Goal: Task Accomplishment & Management: Complete application form

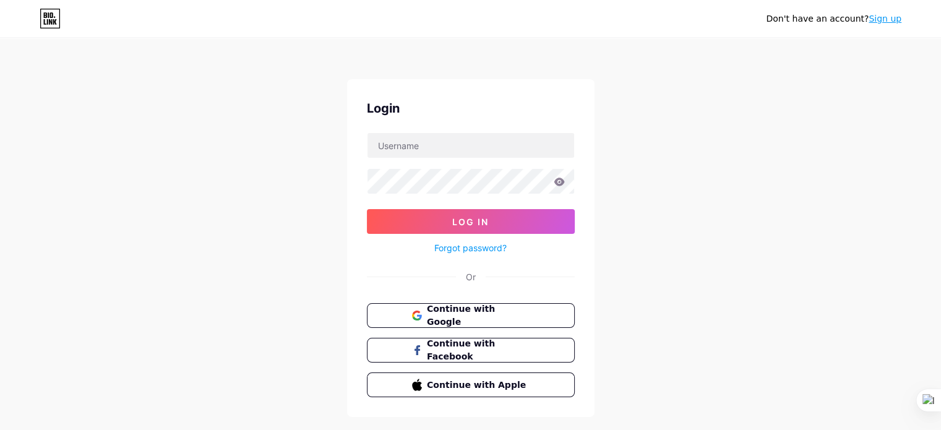
scroll to position [107584, 0]
click at [441, 304] on button "Continue with Google" at bounding box center [470, 315] width 211 height 25
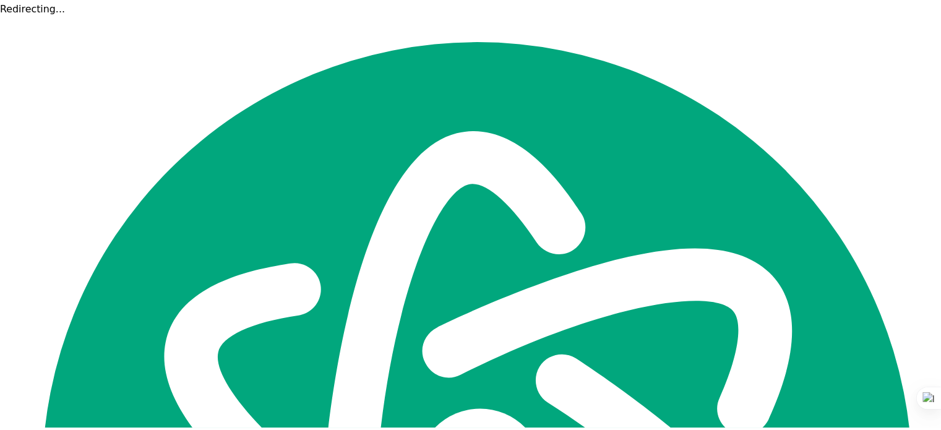
scroll to position [107584, 0]
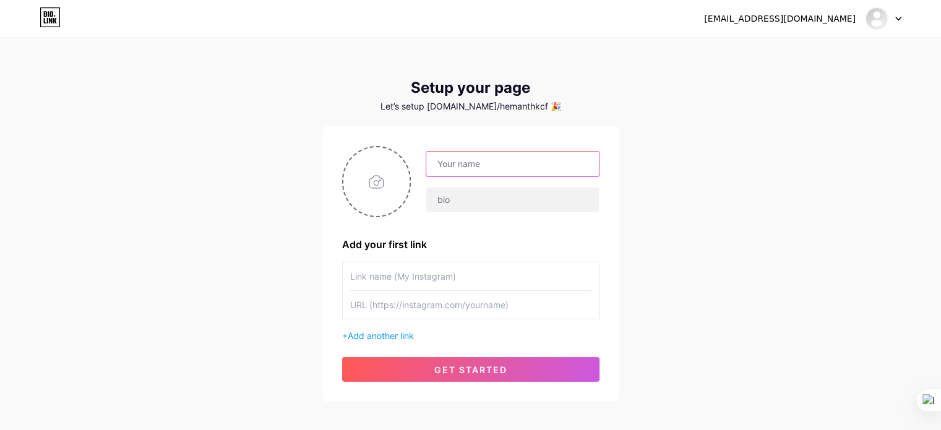
click at [466, 173] on input "text" at bounding box center [512, 164] width 172 height 25
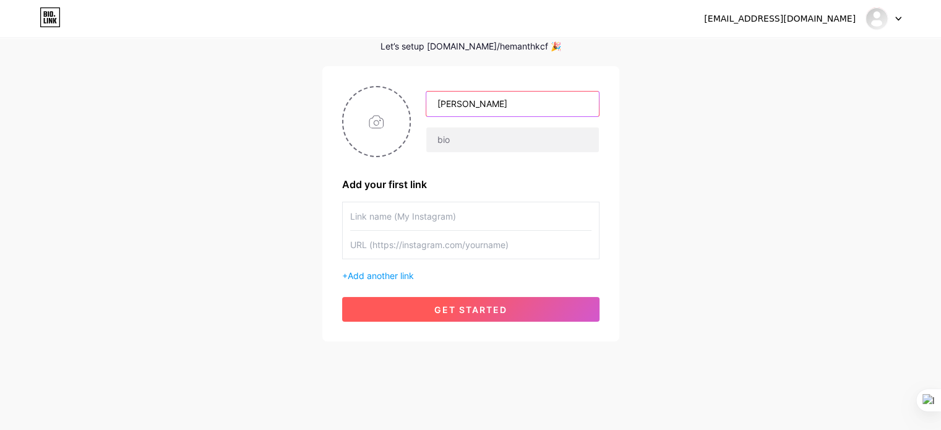
type input "HEMANTH"
click at [438, 301] on button "get started" at bounding box center [470, 309] width 257 height 25
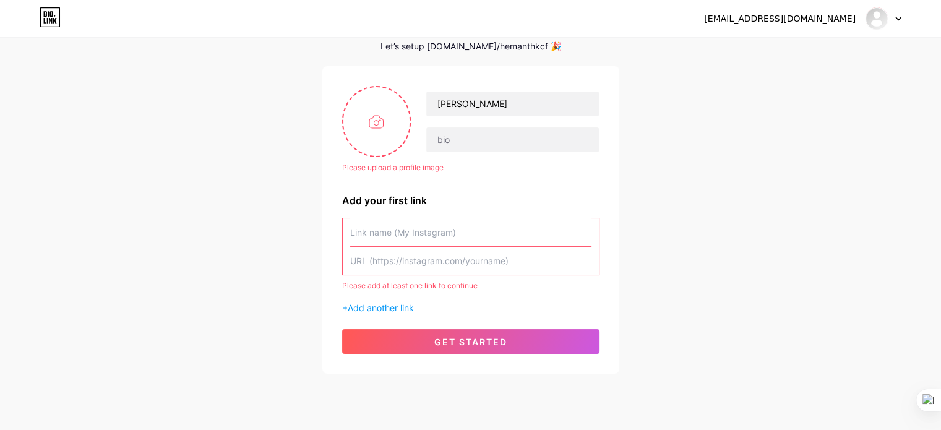
click at [410, 232] on input "text" at bounding box center [470, 232] width 241 height 28
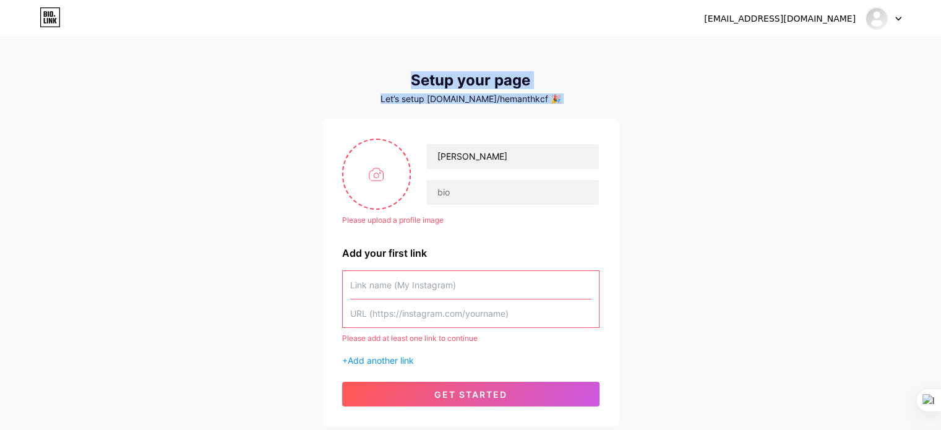
scroll to position [6, 0]
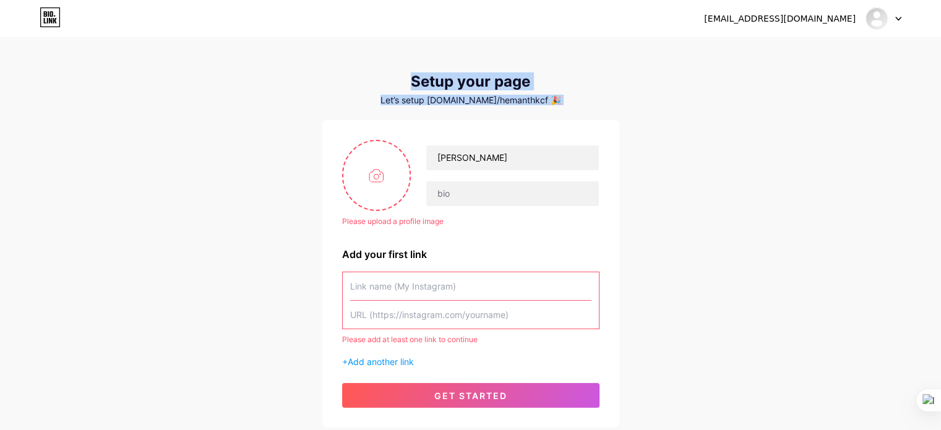
drag, startPoint x: 726, startPoint y: 97, endPoint x: 866, endPoint y: 13, distance: 163.7
type textarea "Setup your page Let’s setup bio.link/hemanthkcf 🎉"
click at [866, 13] on div "rishihk2004@gmail.com Dashboard Logout Setup your page Let’s setup bio.link/hem…" at bounding box center [470, 230] width 941 height 473
click at [866, 13] on div at bounding box center [884, 18] width 36 height 22
click at [783, 61] on link "Dashboard" at bounding box center [823, 50] width 153 height 33
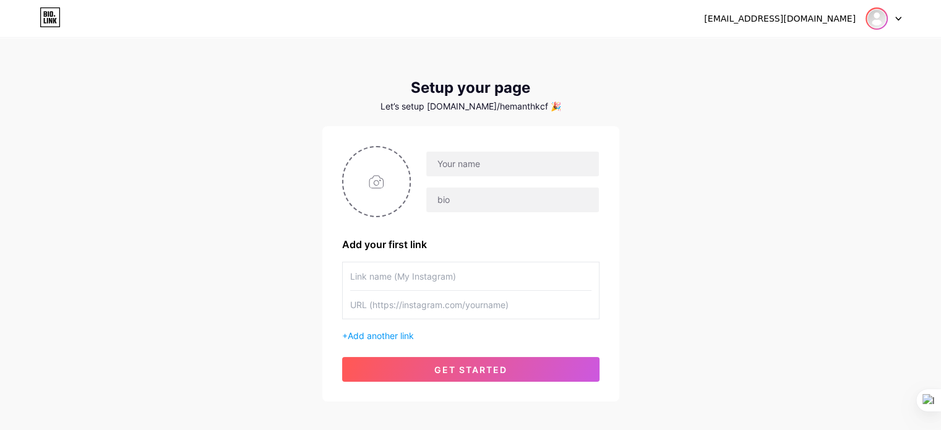
click at [880, 21] on img at bounding box center [877, 19] width 20 height 20
click at [827, 49] on link "Dashboard" at bounding box center [823, 50] width 153 height 33
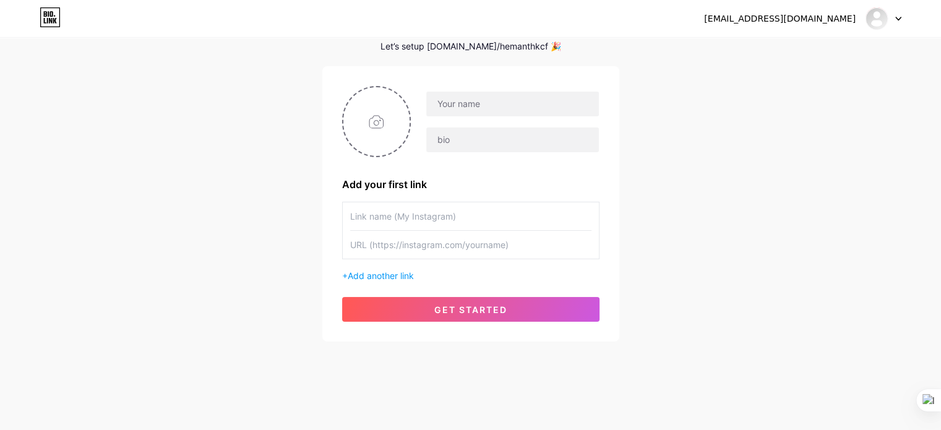
click at [898, 17] on icon at bounding box center [898, 19] width 6 height 4
click at [811, 59] on link "Dashboard" at bounding box center [823, 50] width 153 height 33
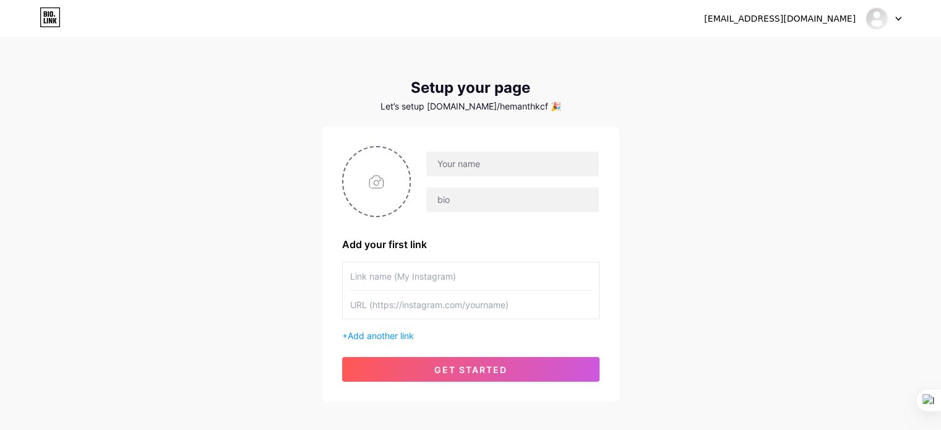
click at [794, 24] on div "rishihk2004@gmail.com" at bounding box center [780, 18] width 152 height 13
click at [884, 19] on img at bounding box center [877, 19] width 20 height 20
click at [807, 60] on link "Dashboard" at bounding box center [823, 50] width 153 height 33
